Goal: Find specific page/section: Find specific page/section

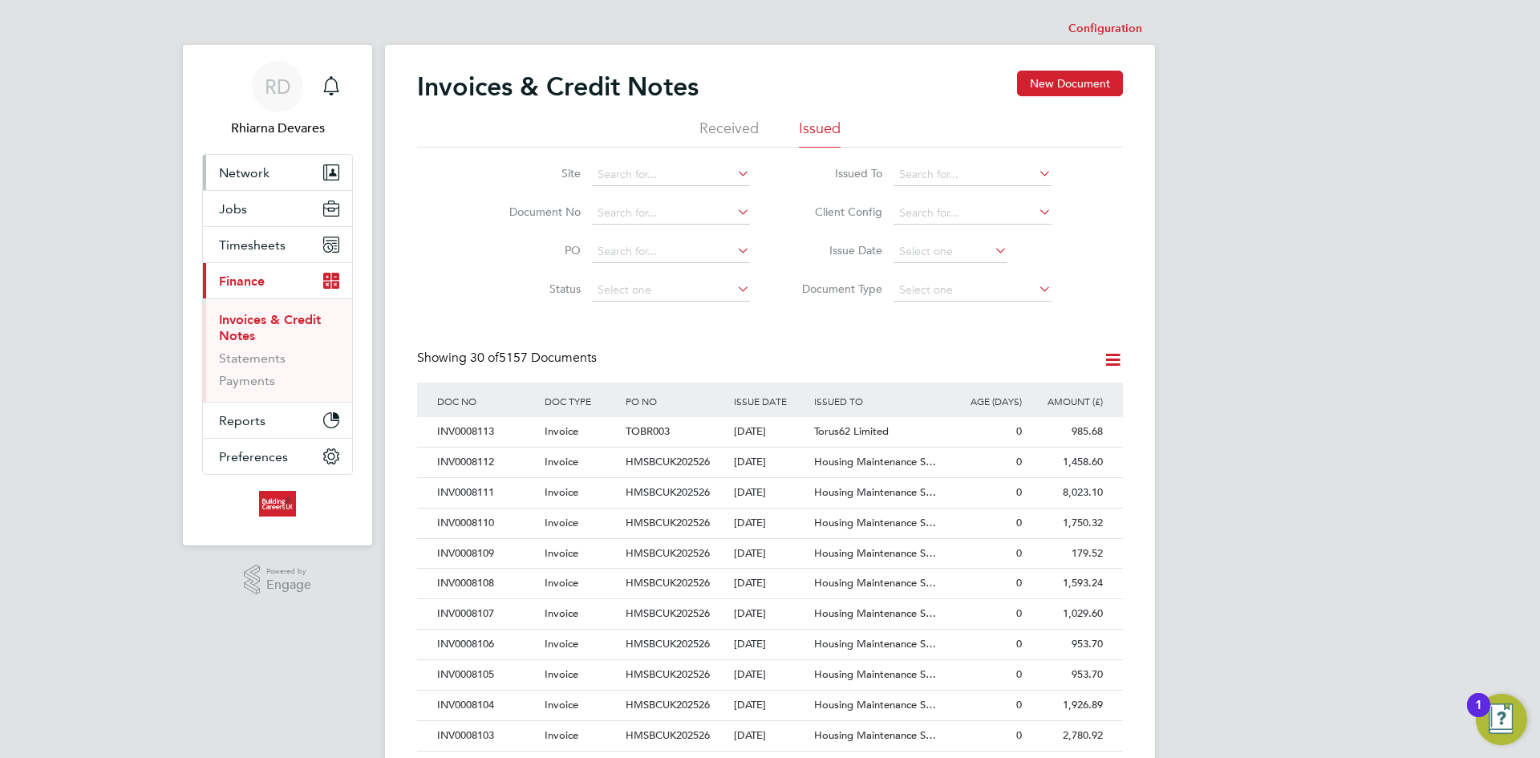
click at [248, 171] on span "Network" at bounding box center [244, 172] width 51 height 15
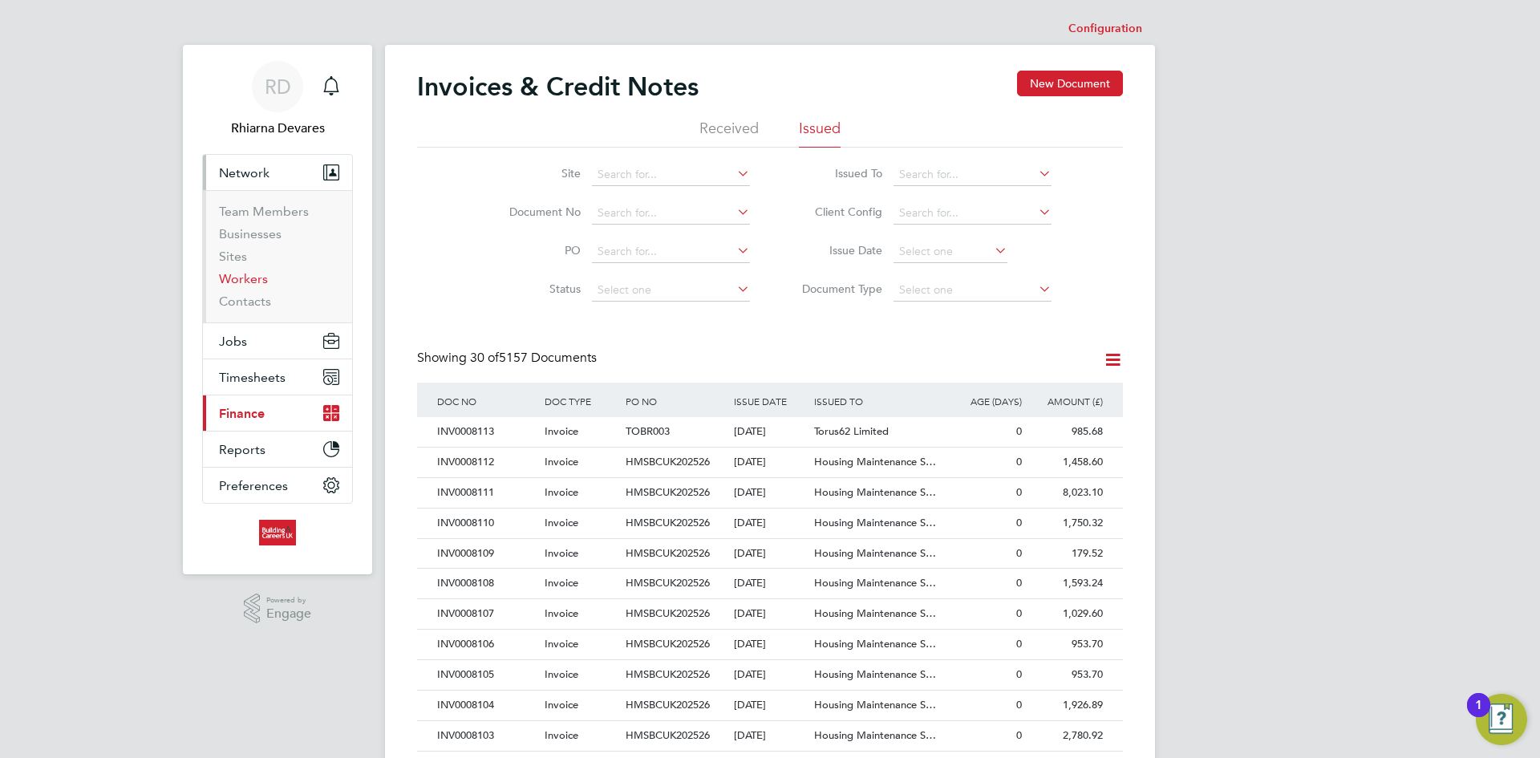
click at [250, 274] on link "Workers" at bounding box center [243, 278] width 49 height 15
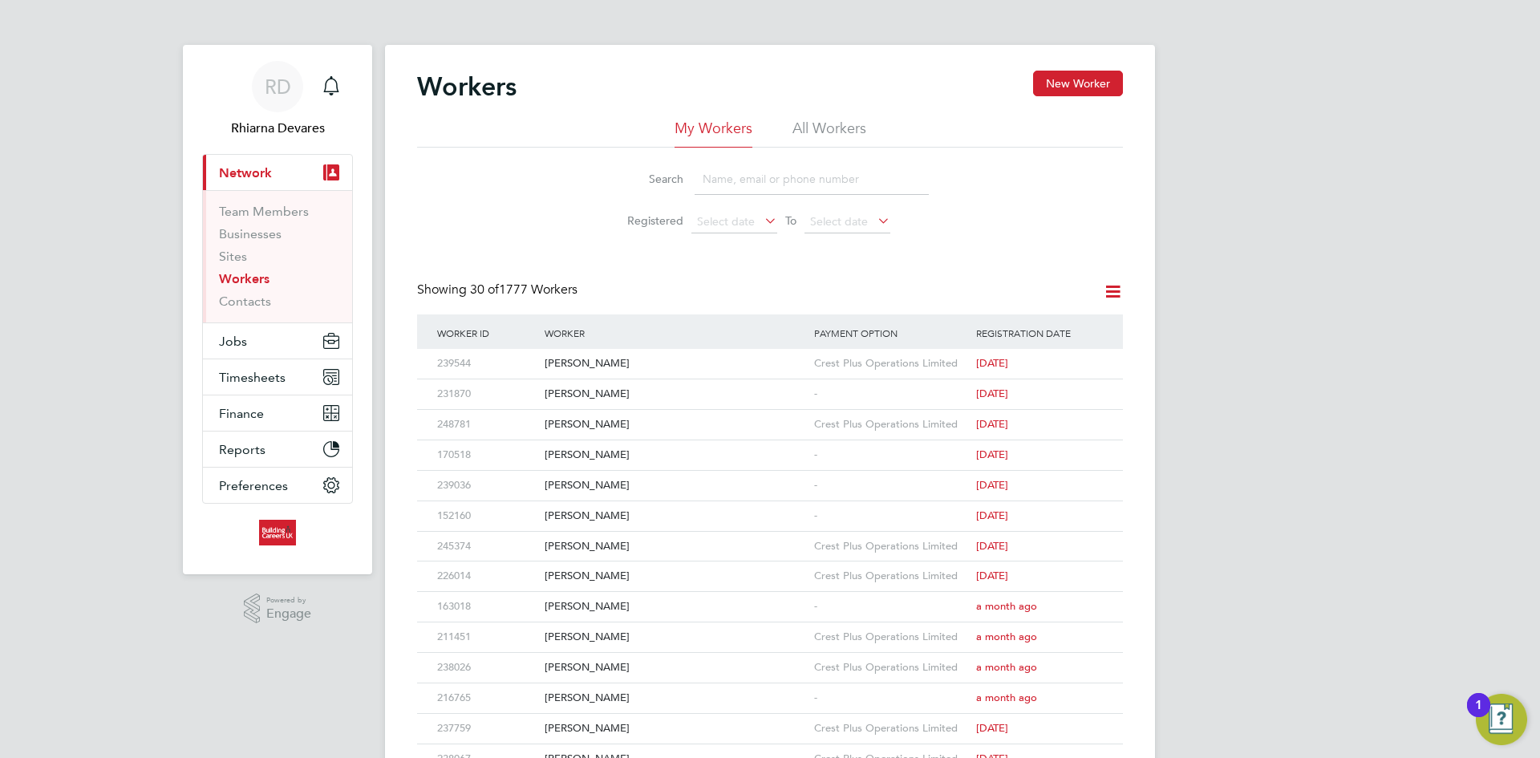
click at [740, 177] on input at bounding box center [811, 179] width 234 height 31
type input "a"
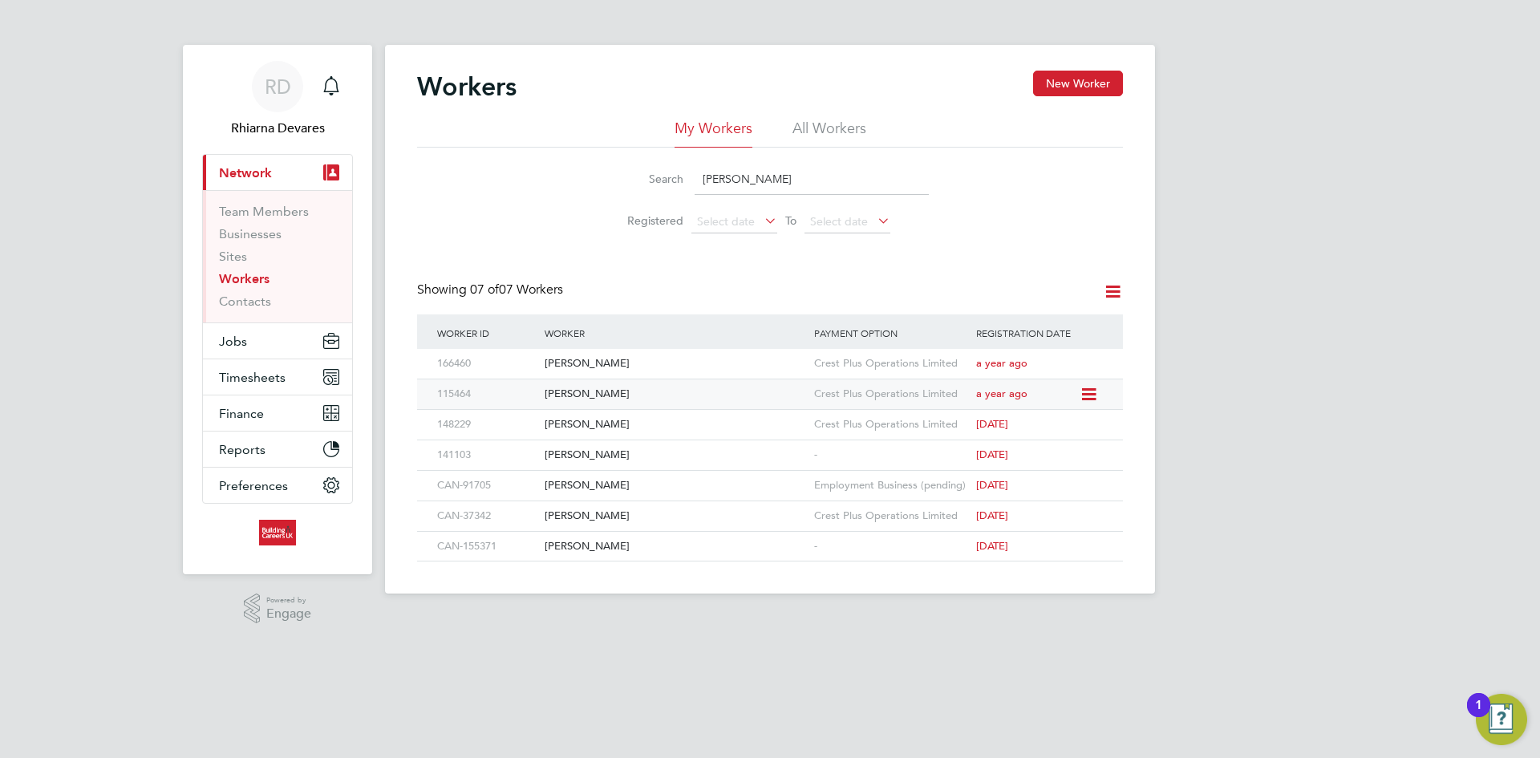
type input "Aaron"
click at [624, 386] on div "[PERSON_NAME]" at bounding box center [674, 394] width 269 height 30
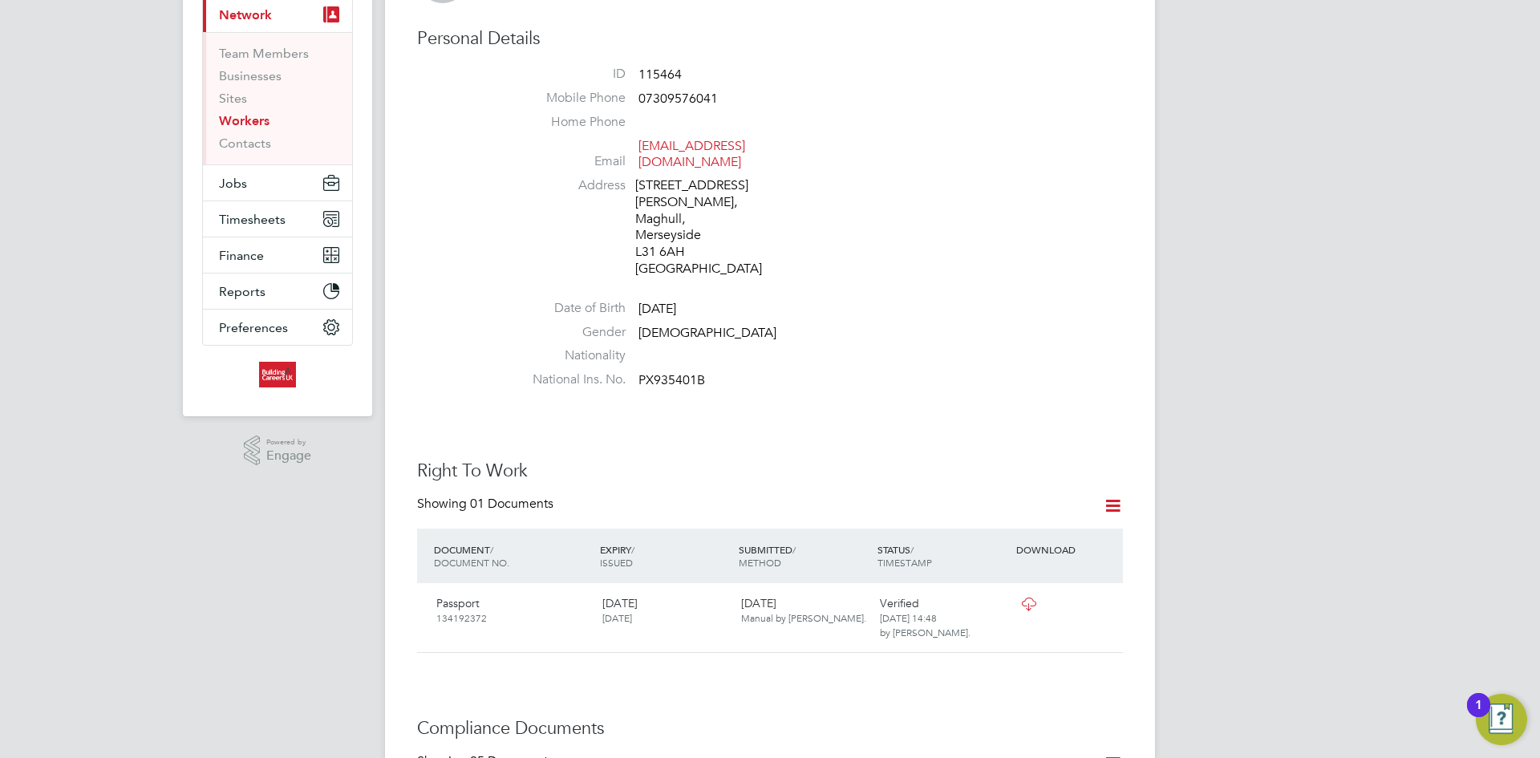
scroll to position [481, 0]
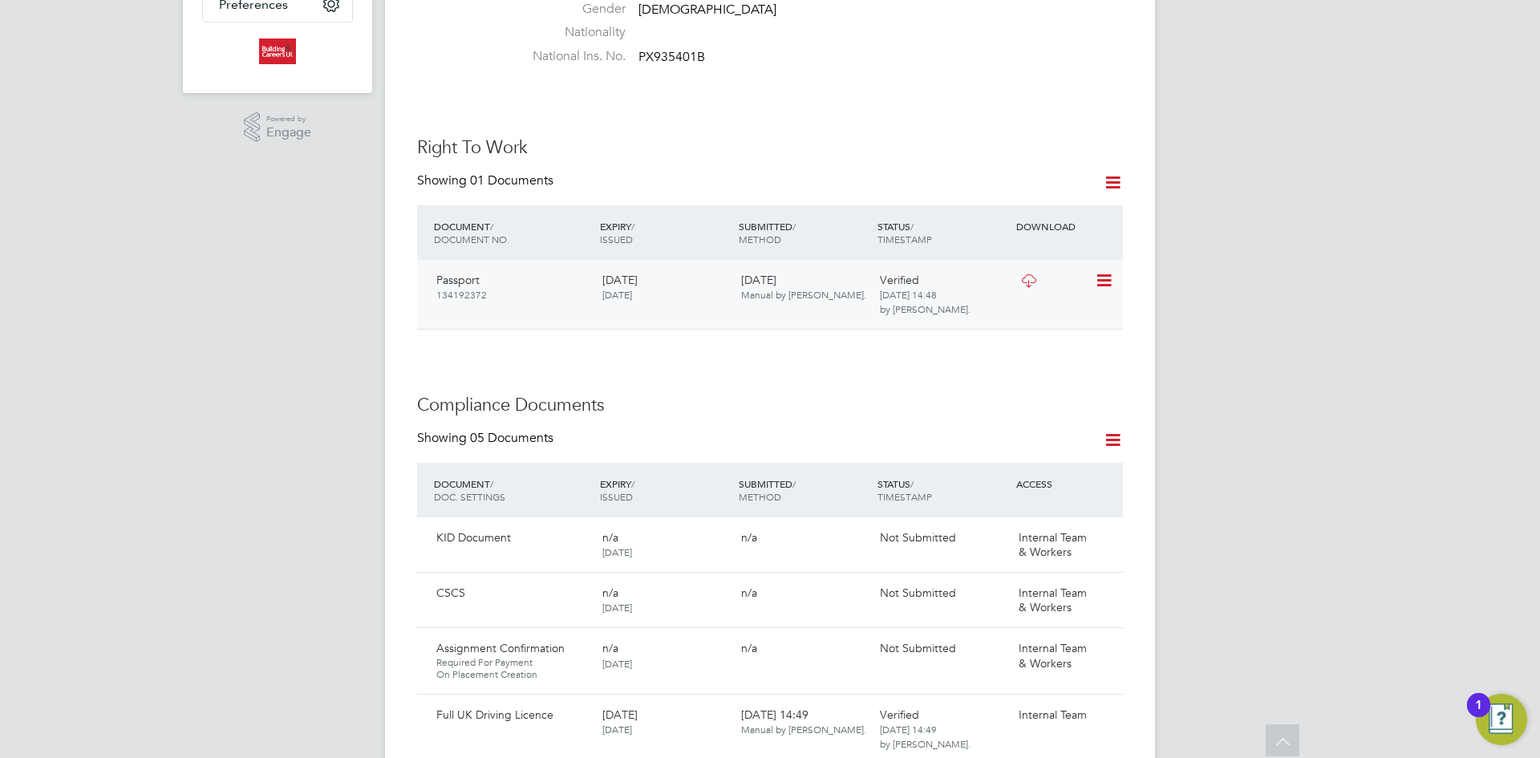
click at [1027, 274] on icon at bounding box center [1028, 280] width 20 height 13
click at [1026, 274] on icon at bounding box center [1028, 280] width 20 height 13
